Goal: Information Seeking & Learning: Learn about a topic

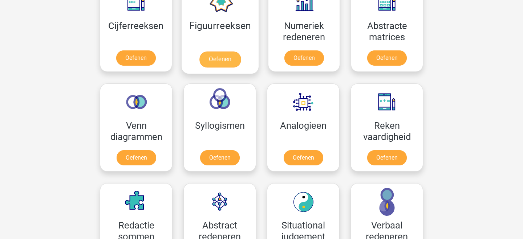
scroll to position [365, 0]
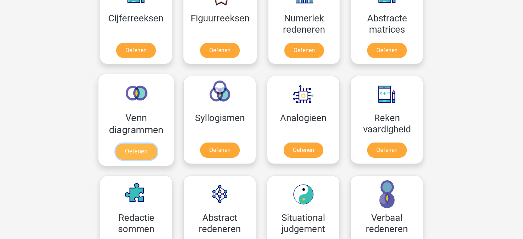
click at [150, 144] on link "Oefenen" at bounding box center [136, 152] width 41 height 16
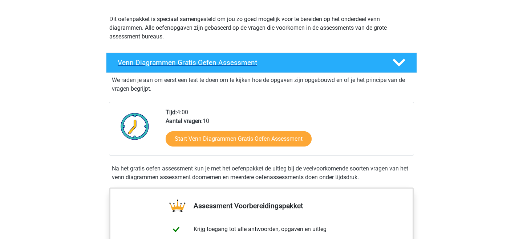
scroll to position [107, 0]
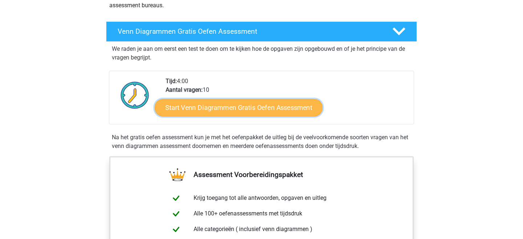
click at [217, 113] on link "Start Venn Diagrammen Gratis Oefen Assessment" at bounding box center [239, 107] width 168 height 17
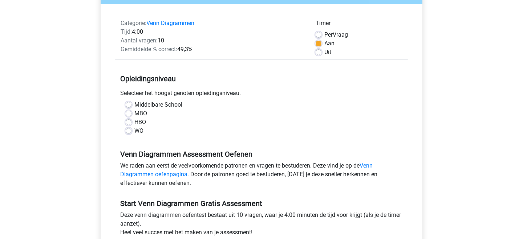
scroll to position [89, 0]
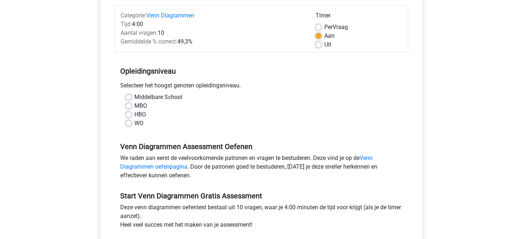
click at [135, 113] on label "HBO" at bounding box center [140, 114] width 12 height 9
click at [131, 113] on input "HBO" at bounding box center [129, 113] width 6 height 7
radio input "true"
click at [133, 105] on div "MBO" at bounding box center [262, 106] width 272 height 9
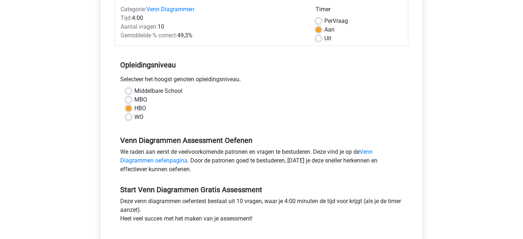
click at [134, 97] on label "MBO" at bounding box center [140, 100] width 13 height 9
click at [126, 97] on input "MBO" at bounding box center [129, 99] width 6 height 7
radio input "true"
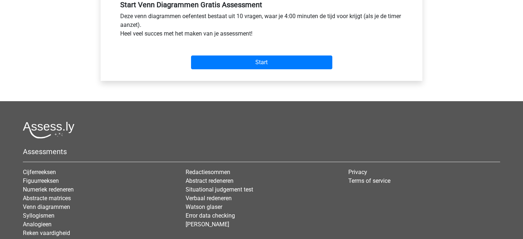
scroll to position [287, 0]
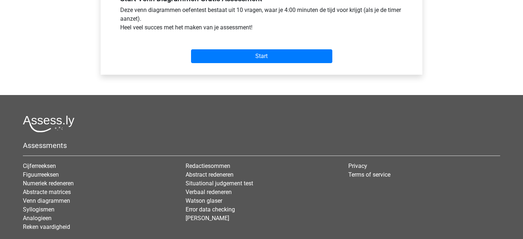
click at [247, 47] on div "Start" at bounding box center [262, 50] width 294 height 25
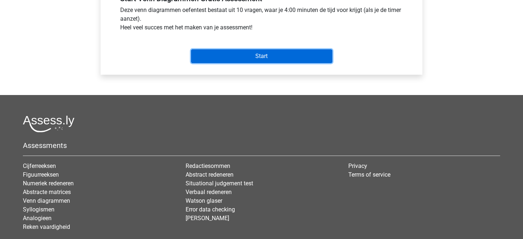
click at [252, 60] on input "Start" at bounding box center [261, 56] width 141 height 14
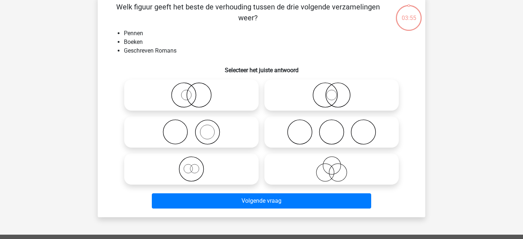
scroll to position [38, 0]
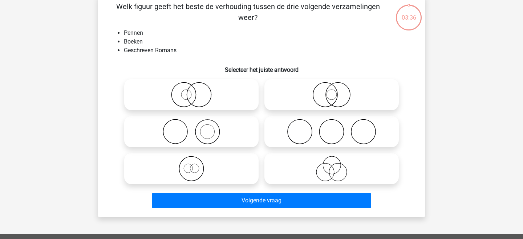
click at [304, 162] on icon at bounding box center [331, 168] width 129 height 25
click at [332, 162] on input "radio" at bounding box center [334, 163] width 5 height 5
radio input "true"
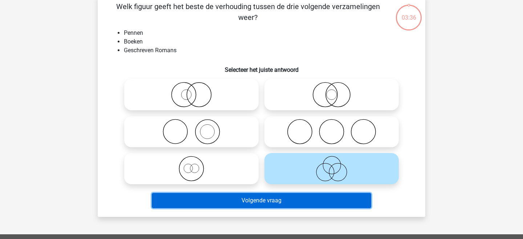
click at [293, 207] on button "Volgende vraag" at bounding box center [262, 200] width 220 height 15
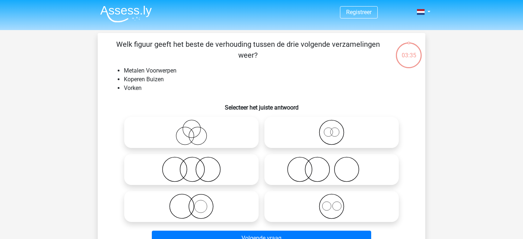
scroll to position [0, 0]
